Goal: Task Accomplishment & Management: Complete application form

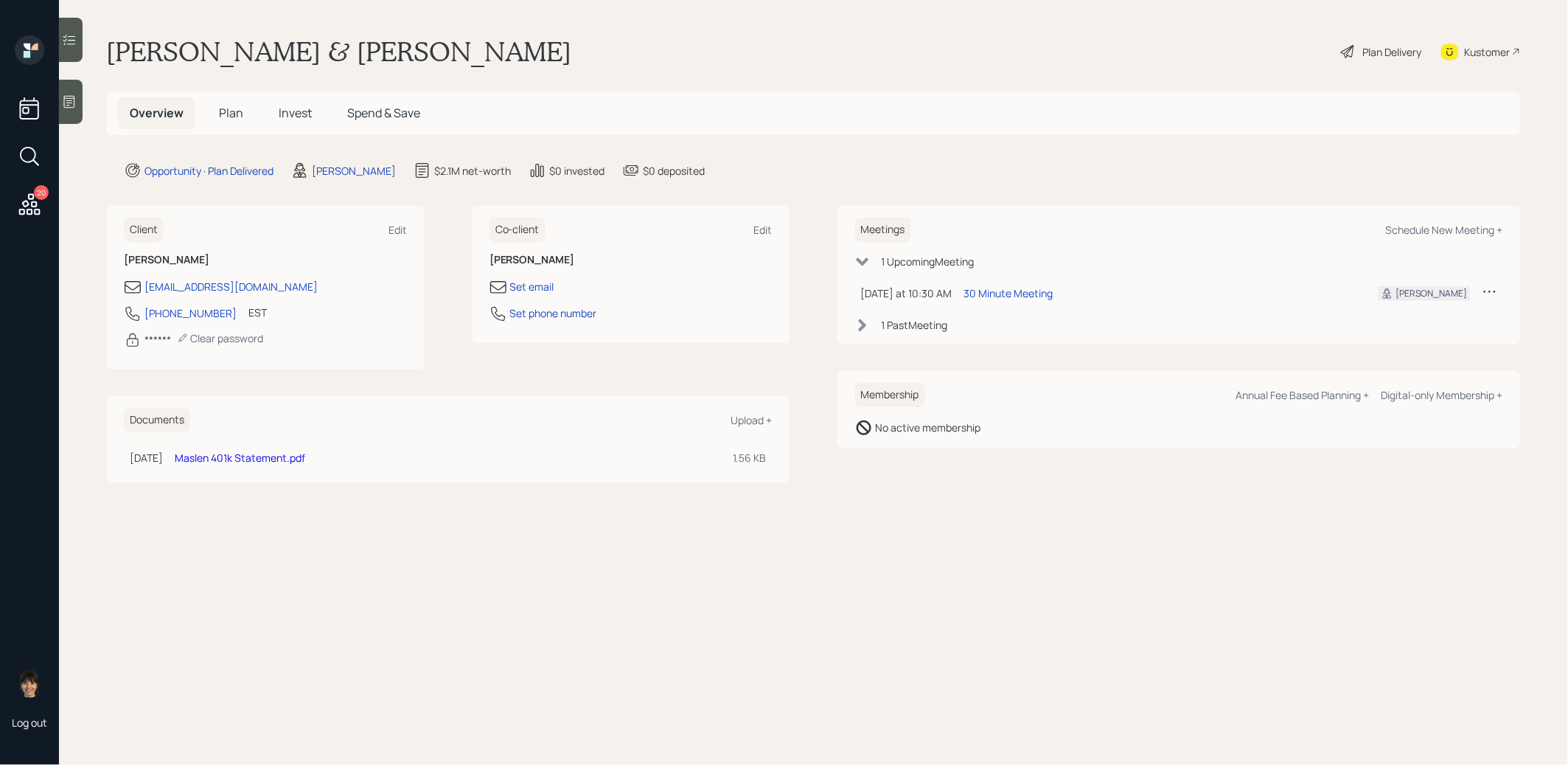
click at [292, 112] on span "Invest" at bounding box center [294, 112] width 33 height 16
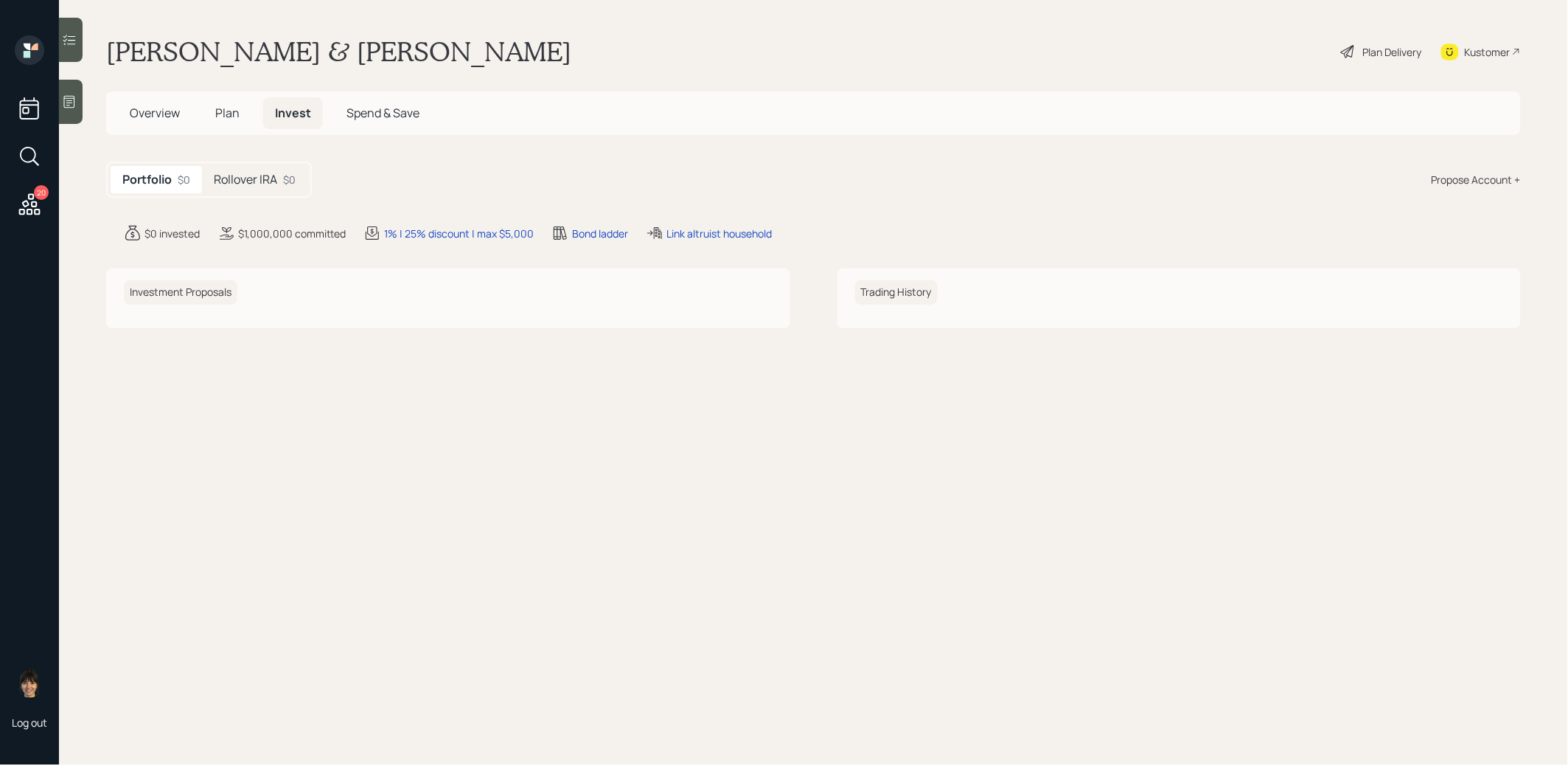
click at [254, 178] on h5 "Rollover IRA" at bounding box center [246, 179] width 64 height 14
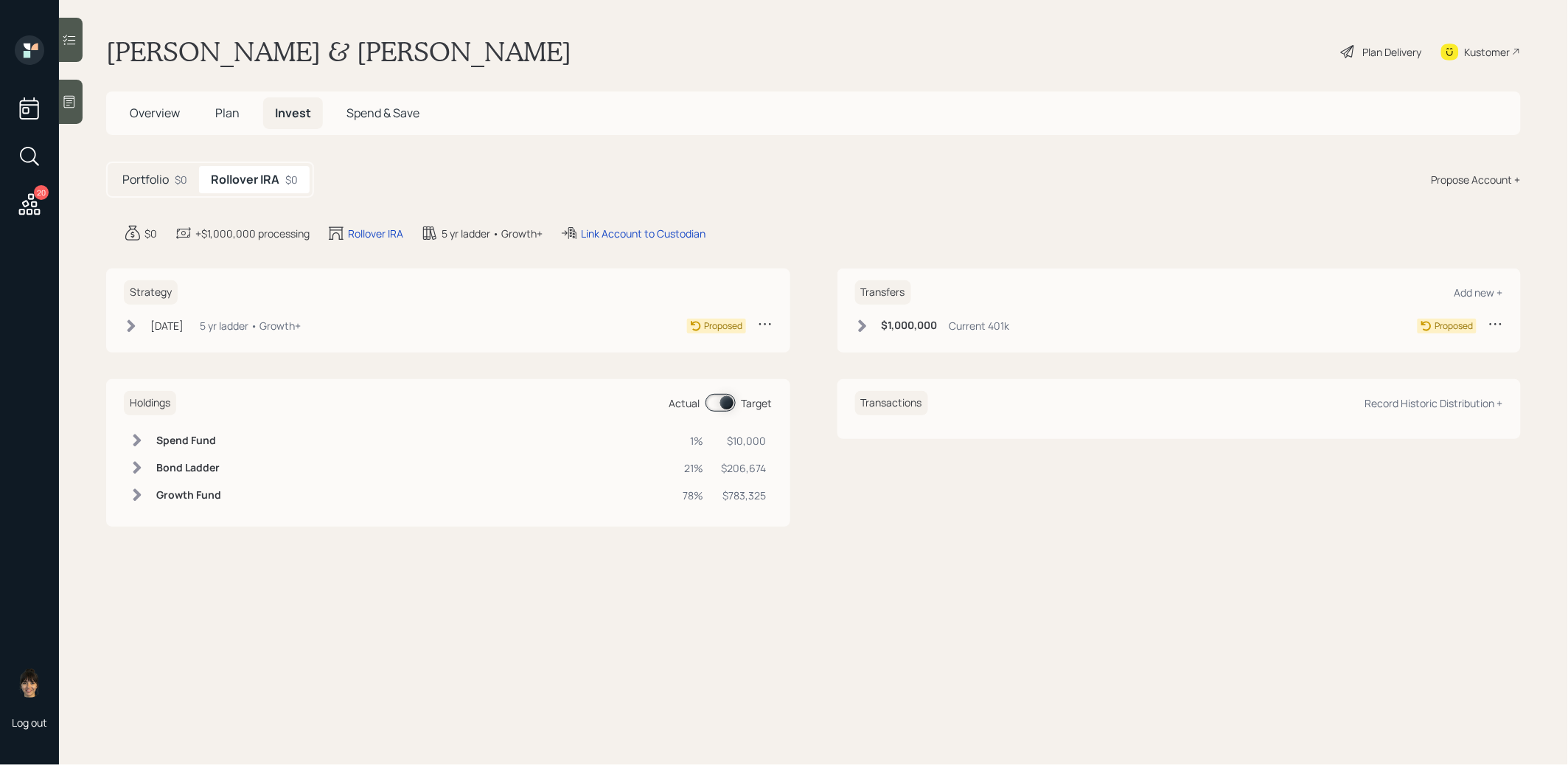
click at [223, 112] on span "Plan" at bounding box center [228, 112] width 24 height 16
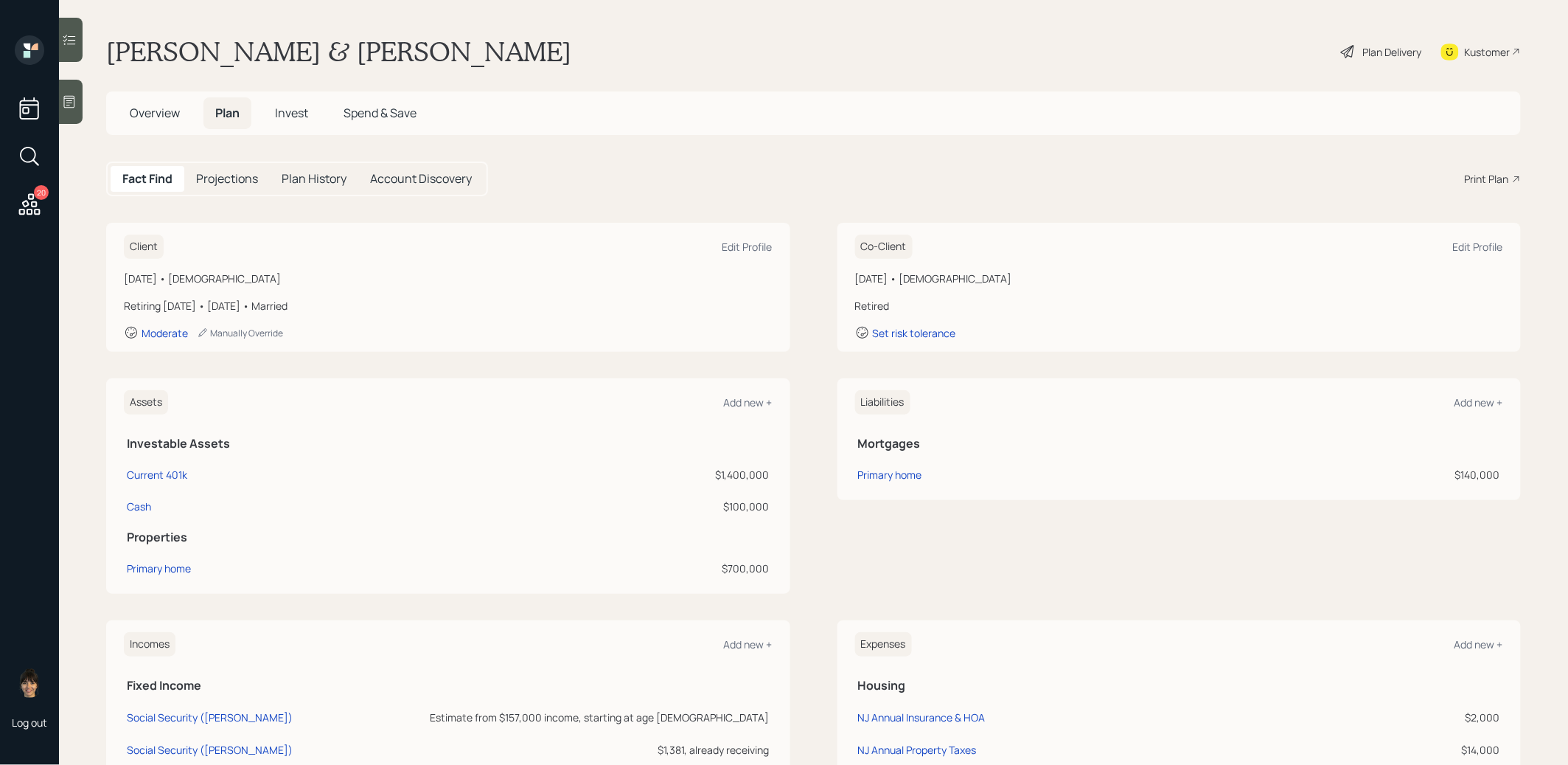
click at [1348, 51] on icon at bounding box center [1348, 52] width 18 height 18
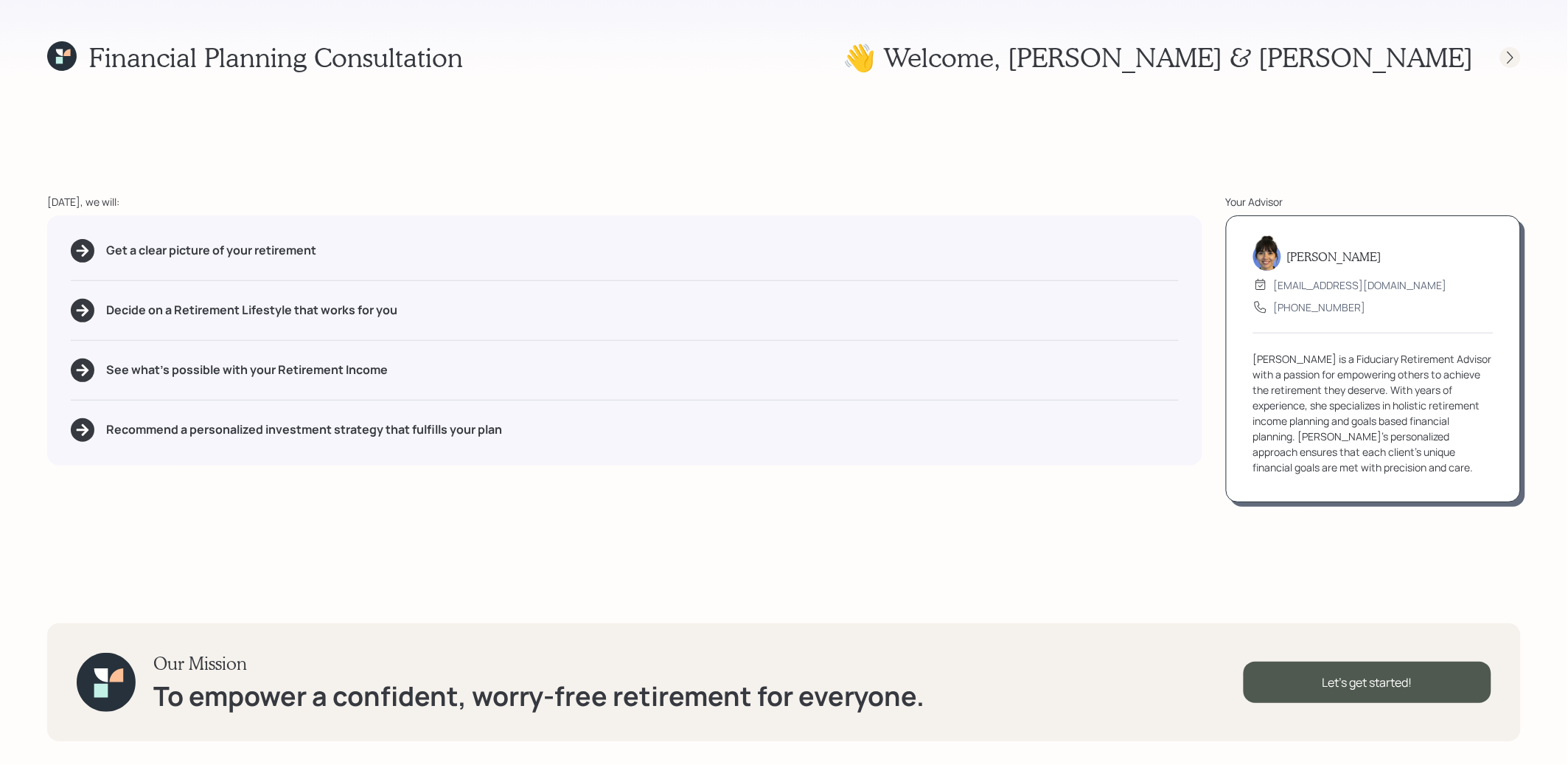
click at [1516, 55] on icon at bounding box center [1511, 57] width 15 height 15
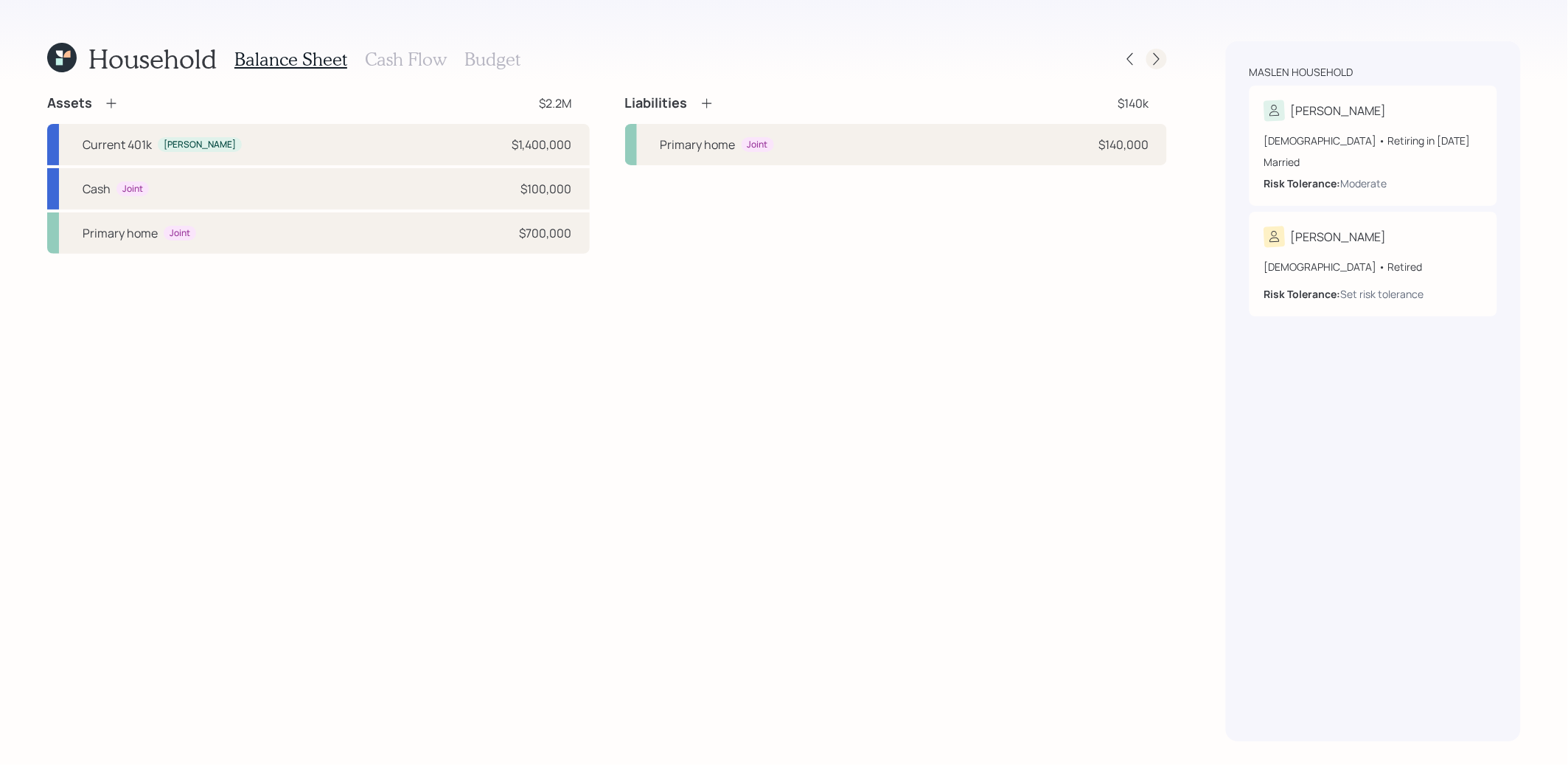
click at [1157, 60] on icon at bounding box center [1157, 59] width 15 height 15
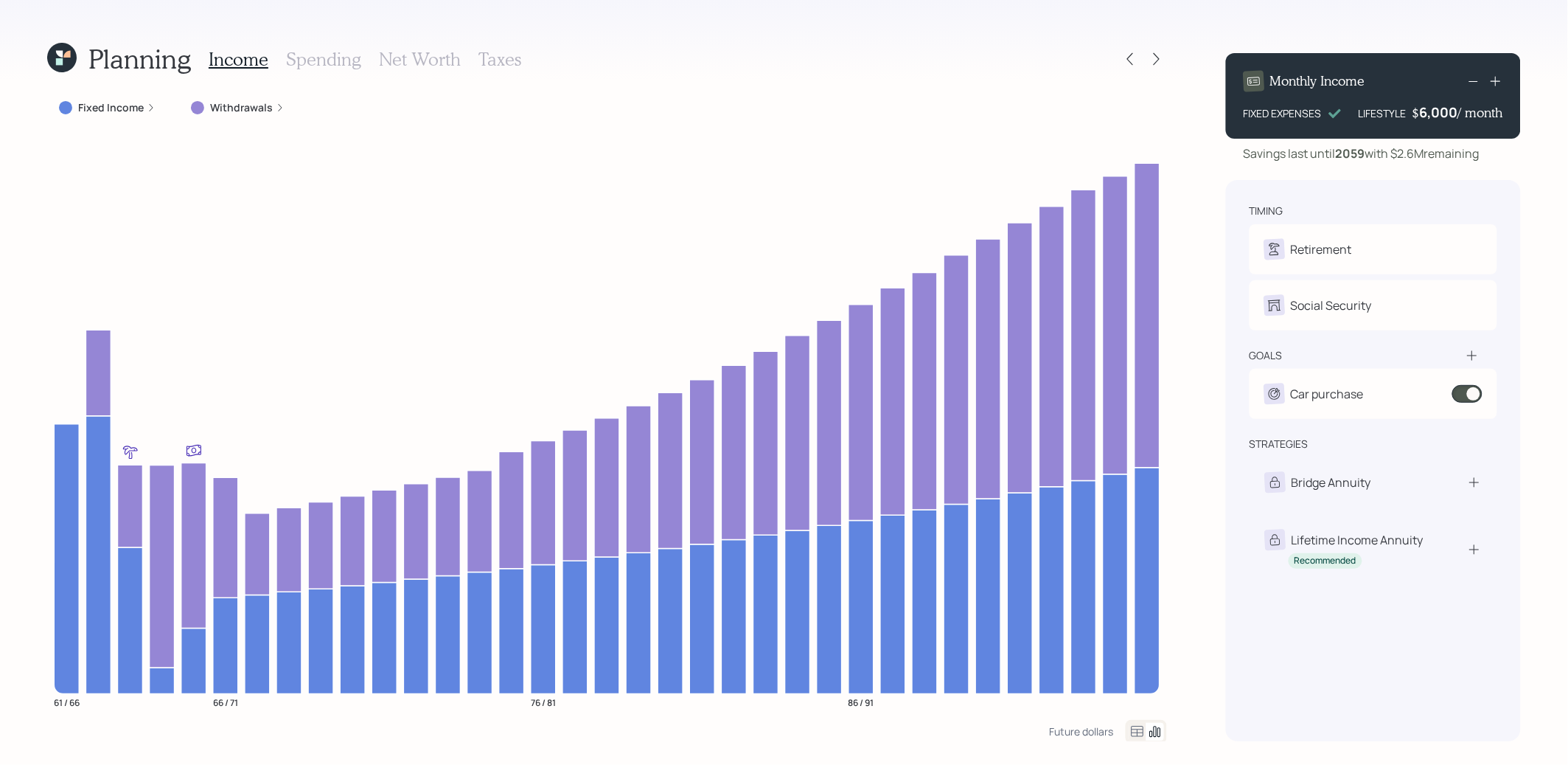
click at [414, 57] on h3 "Net Worth" at bounding box center [419, 59] width 82 height 22
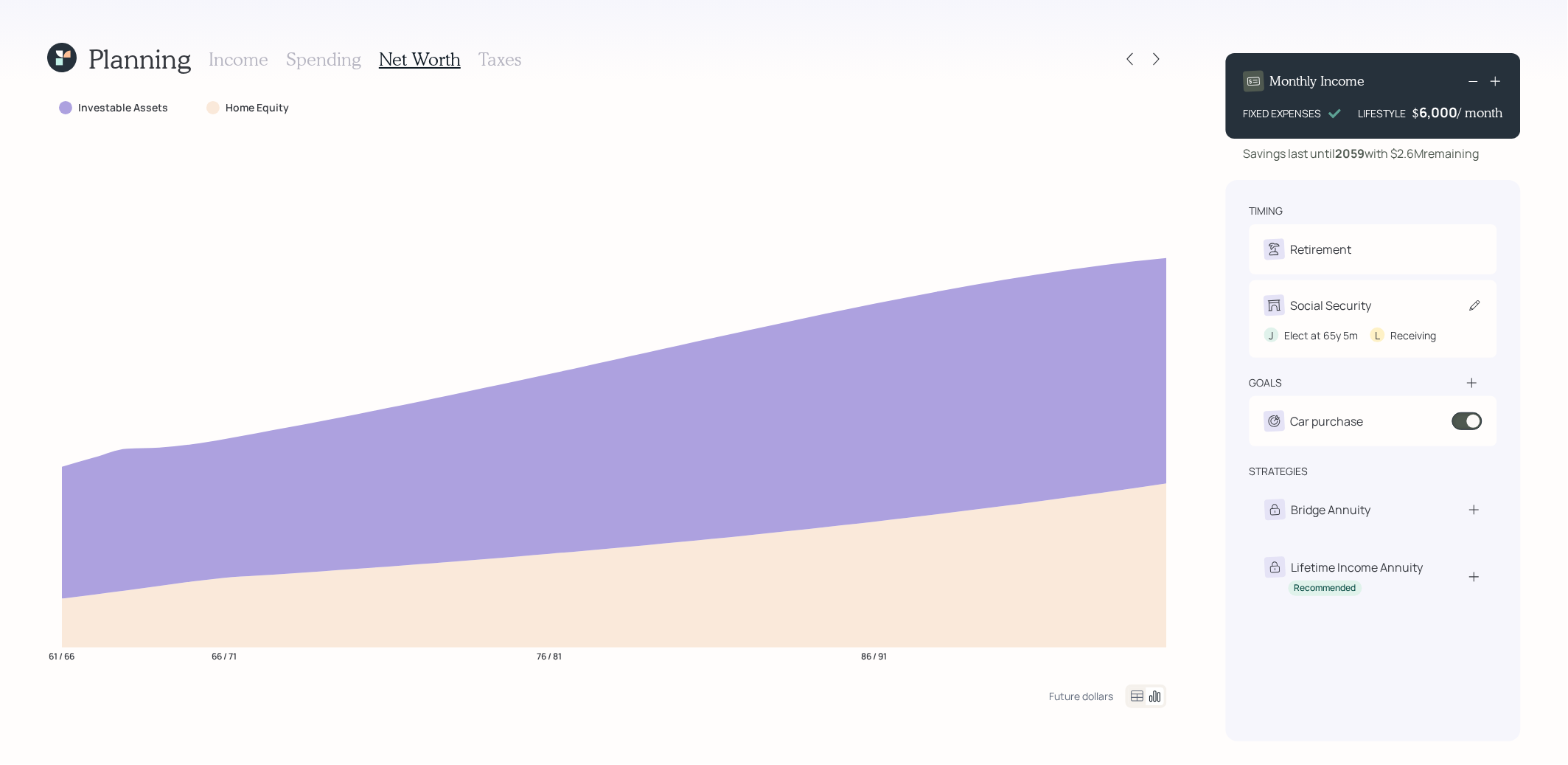
click at [1480, 303] on icon at bounding box center [1475, 306] width 15 height 15
select select "5"
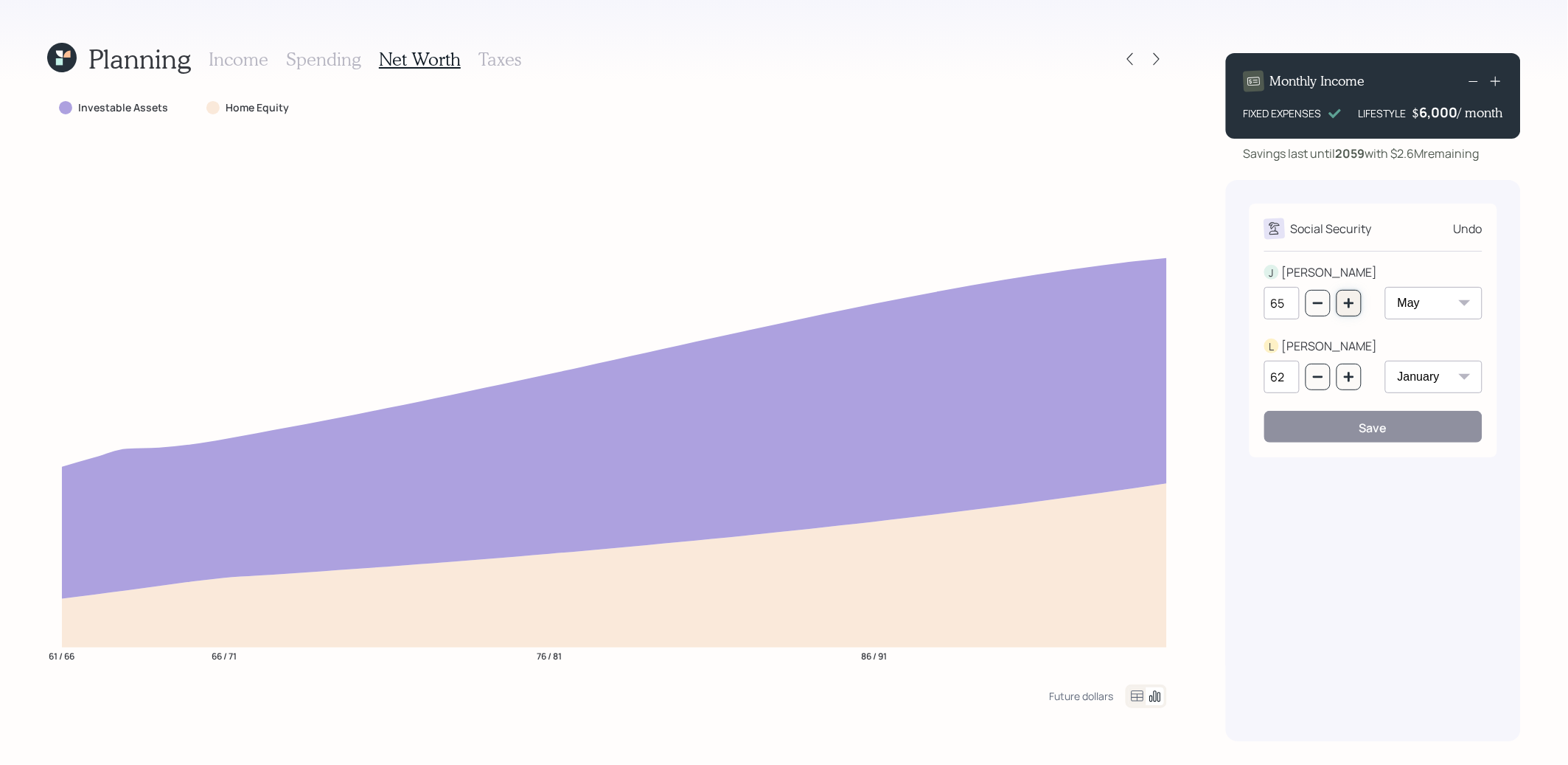
click at [1350, 297] on icon "button" at bounding box center [1349, 303] width 12 height 12
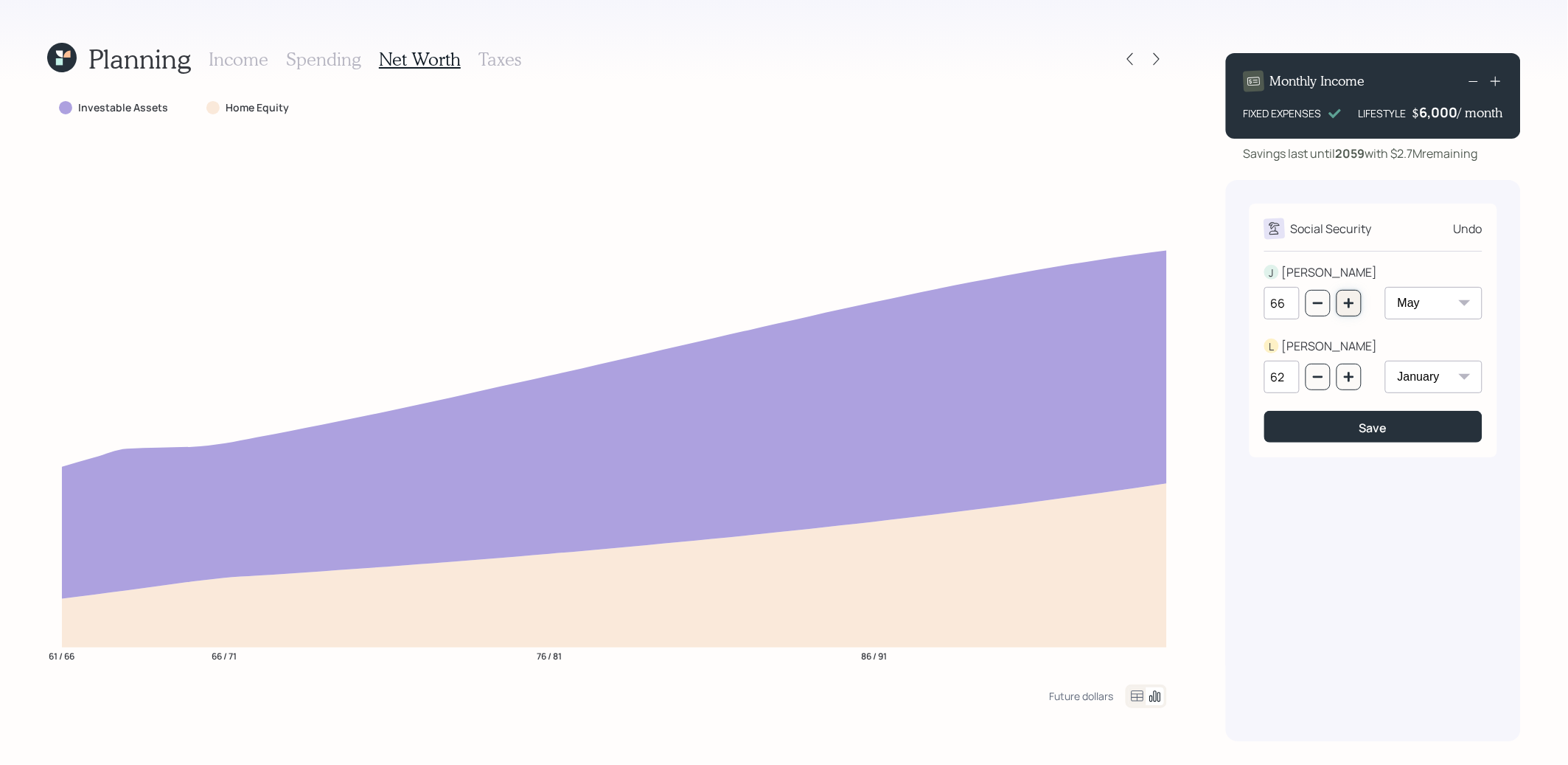
click at [1350, 297] on icon "button" at bounding box center [1349, 303] width 12 height 12
click at [1320, 302] on icon "button" at bounding box center [1318, 303] width 12 height 12
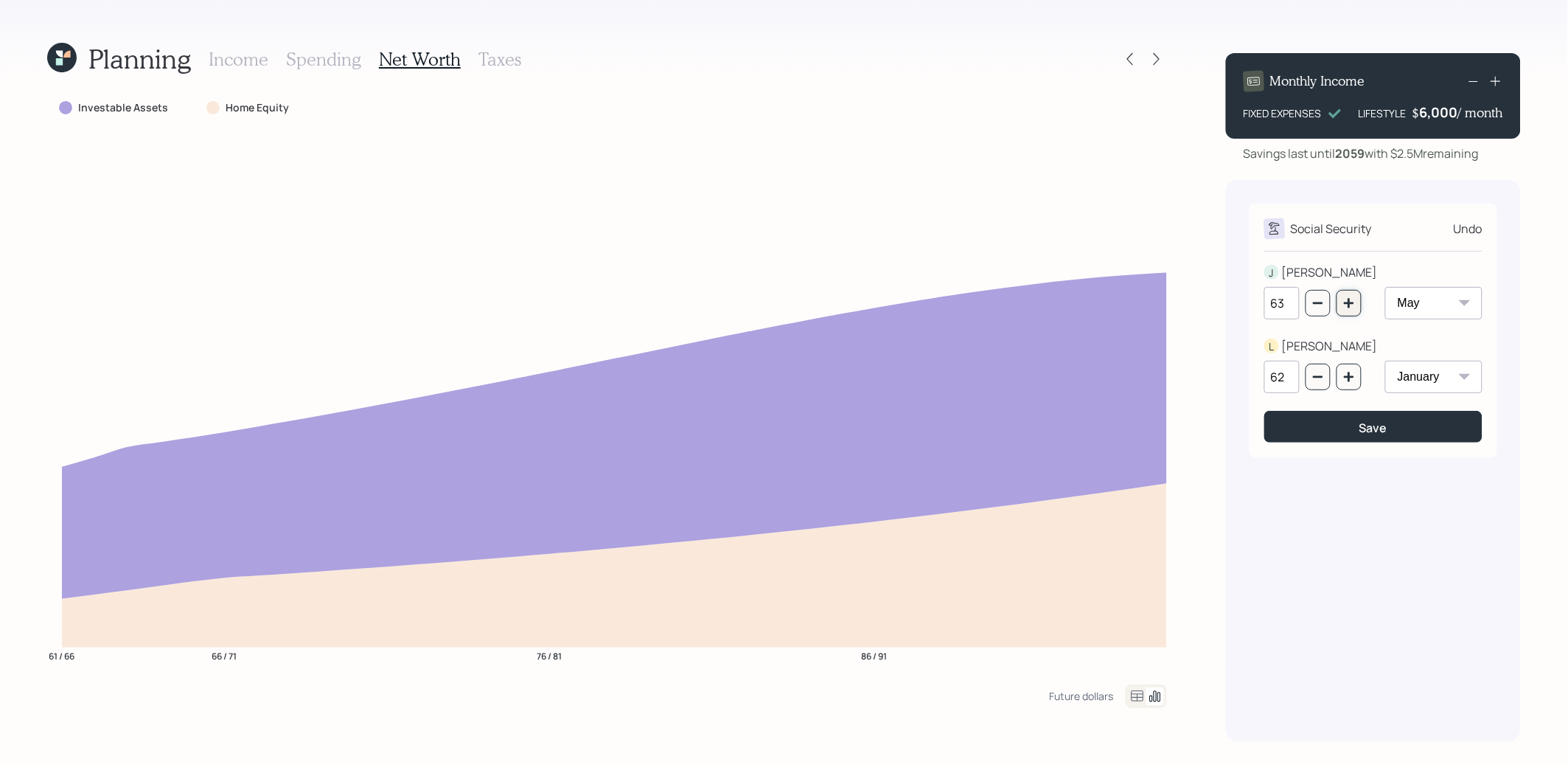
click at [1354, 305] on icon "button" at bounding box center [1349, 303] width 12 height 12
click at [1355, 308] on button "button" at bounding box center [1349, 303] width 25 height 26
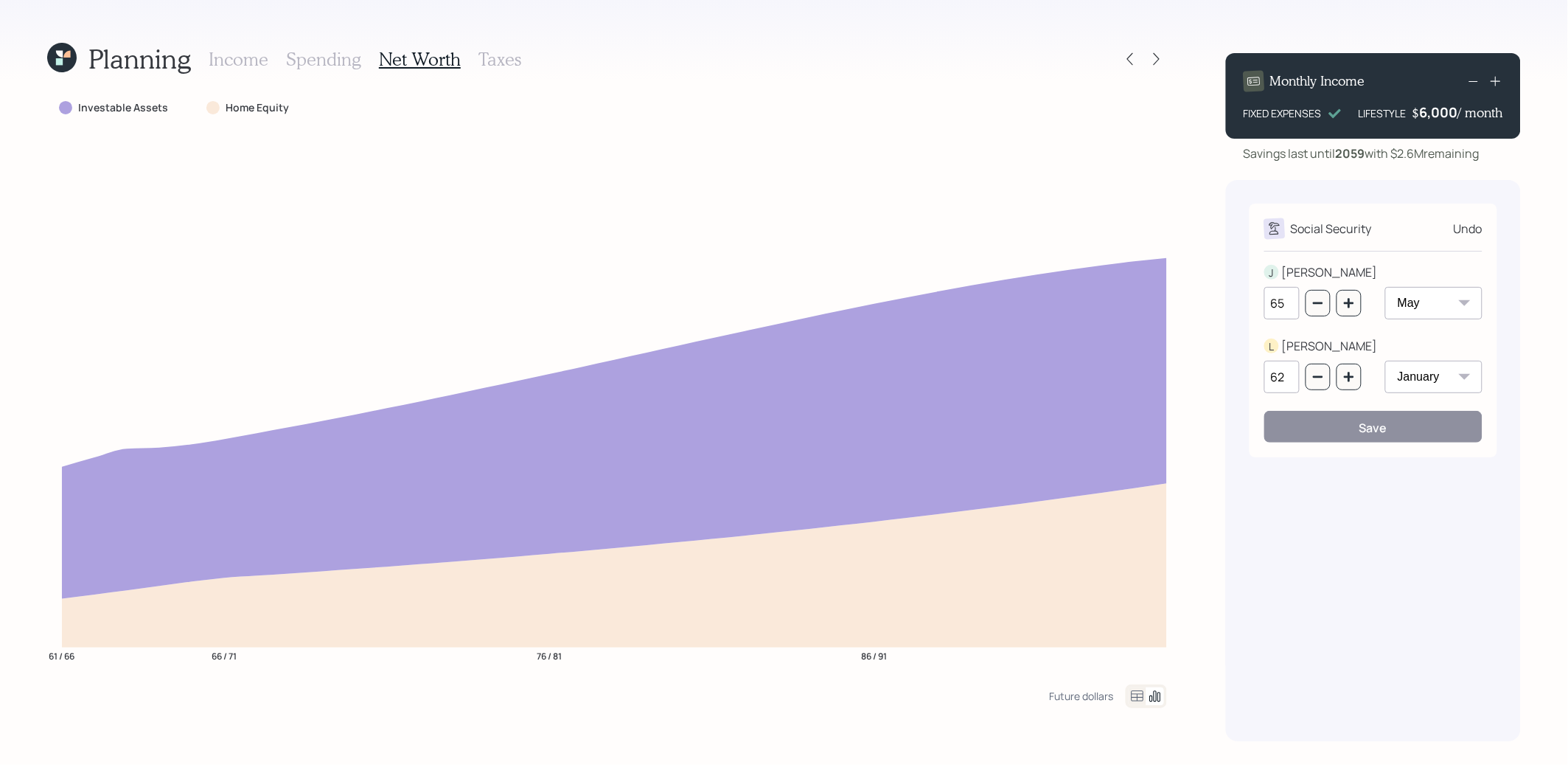
click at [217, 57] on h3 "Income" at bounding box center [239, 59] width 60 height 22
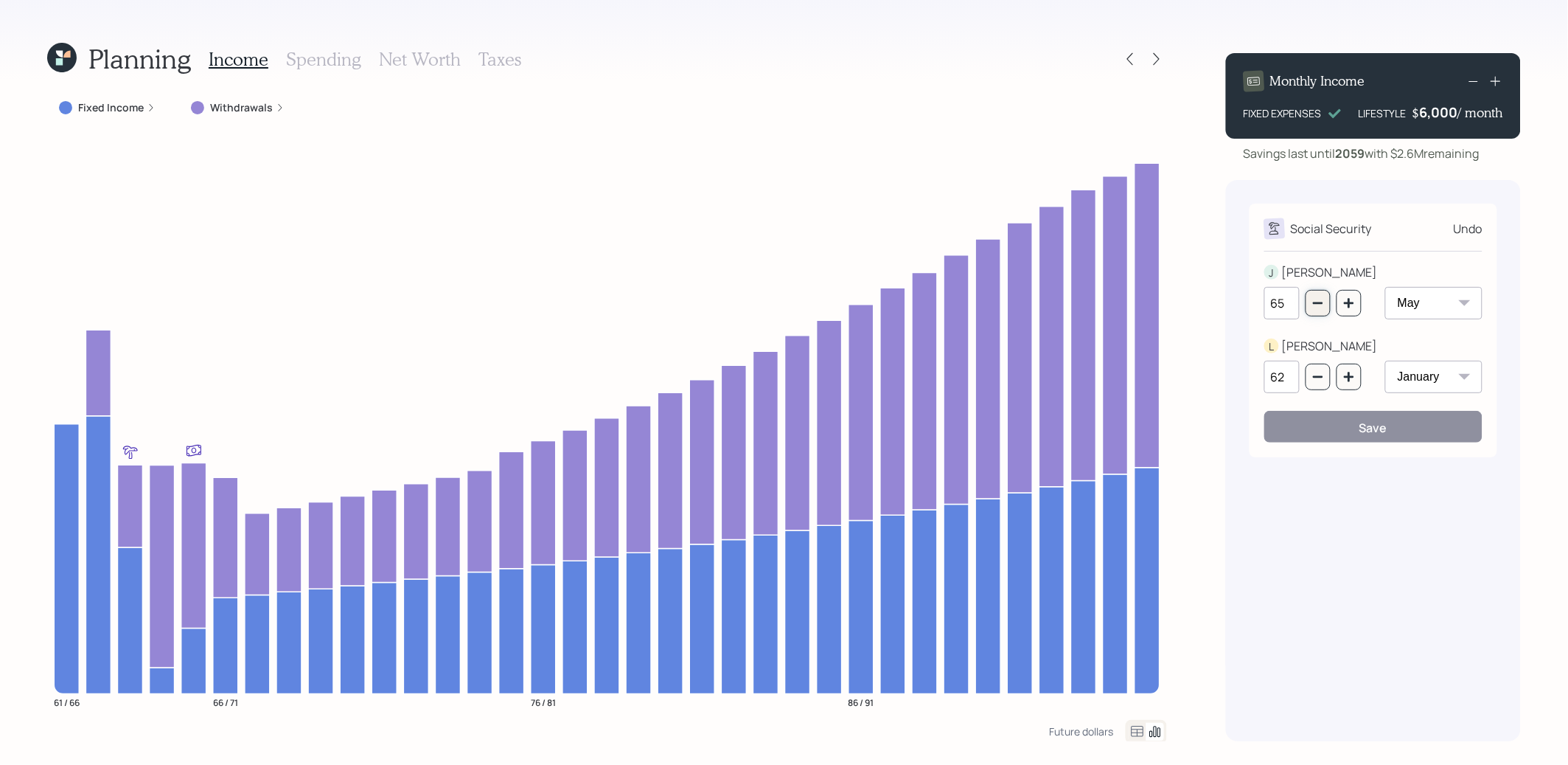
click at [1321, 302] on icon "button" at bounding box center [1318, 303] width 12 height 12
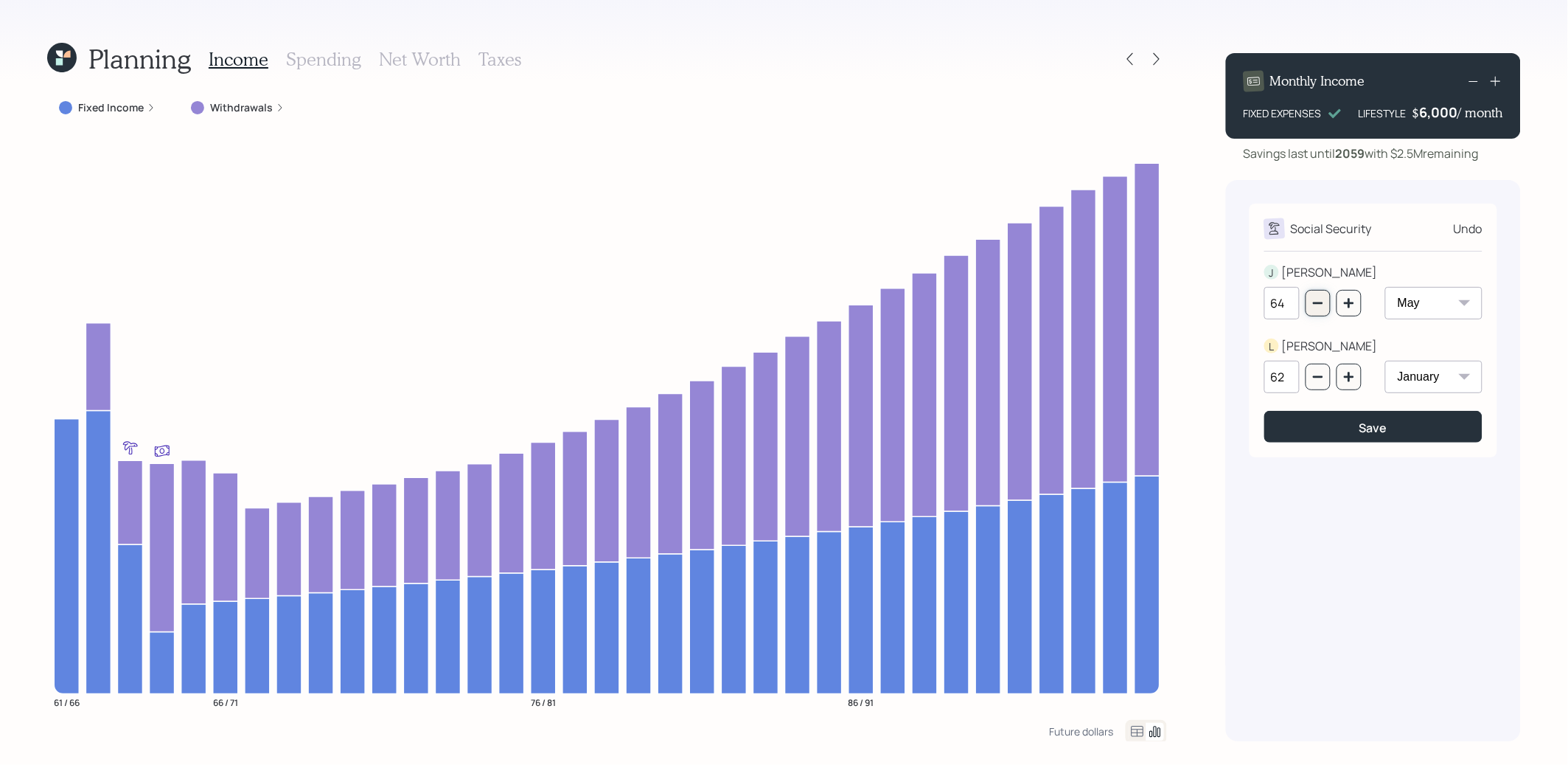
click at [1321, 302] on icon "button" at bounding box center [1318, 303] width 12 height 12
click at [1353, 307] on icon "button" at bounding box center [1349, 303] width 12 height 12
type input "65"
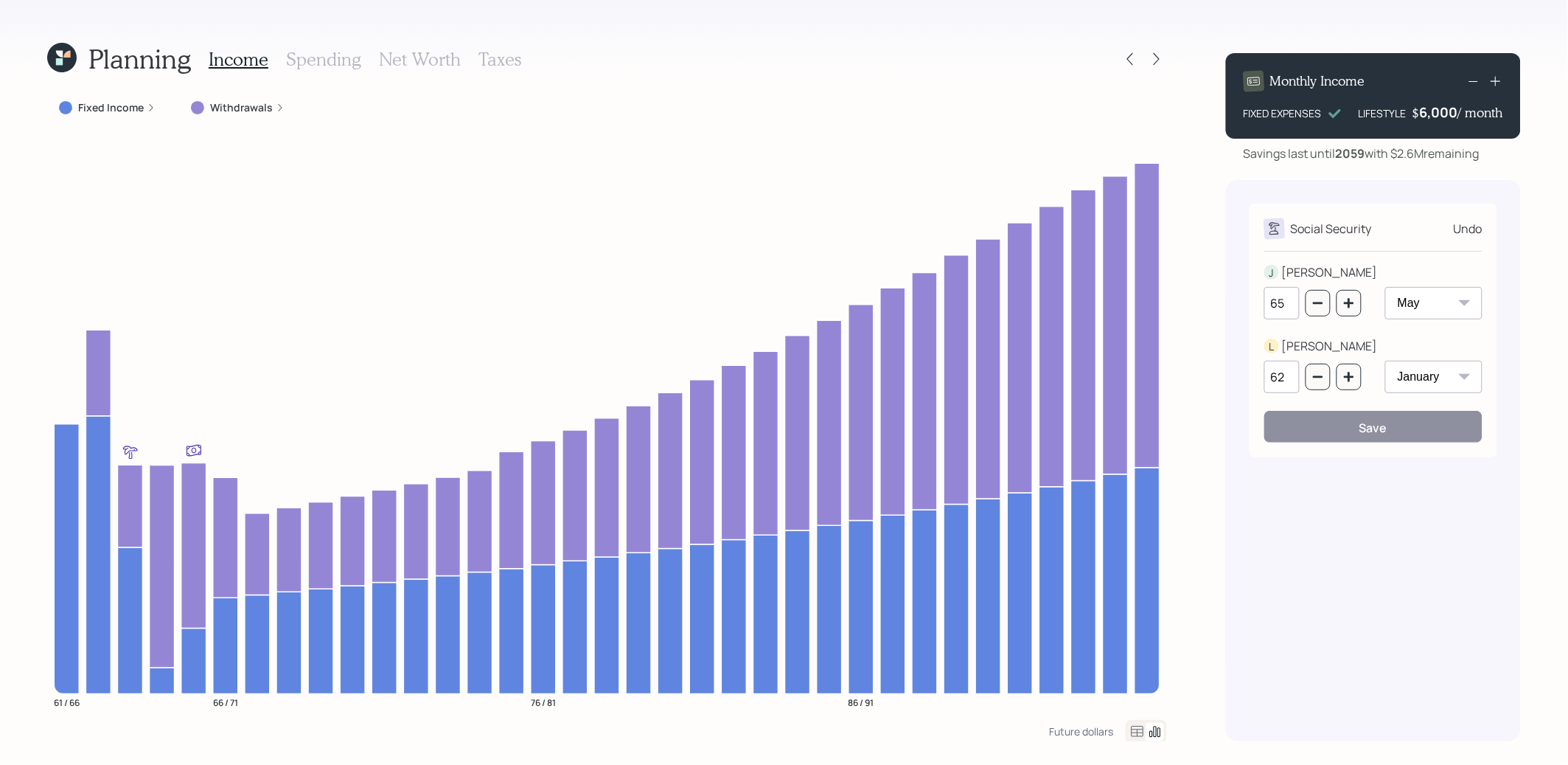
click at [59, 57] on icon at bounding box center [62, 62] width 9 height 9
